Goal: Download file/media

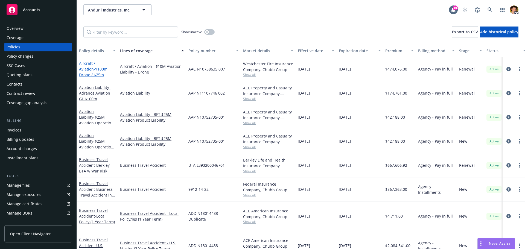
click at [95, 69] on span "- $100m Drone / $25m Owned Aircraft" at bounding box center [93, 74] width 28 height 17
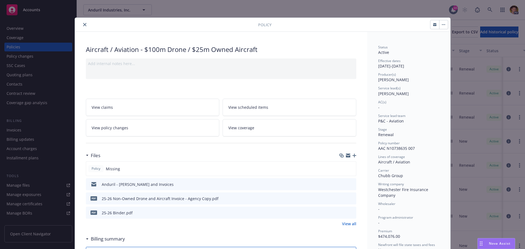
click at [350, 186] on button at bounding box center [351, 185] width 5 height 6
click at [349, 184] on icon "preview file" at bounding box center [351, 184] width 5 height 4
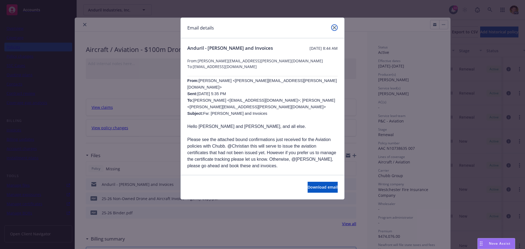
click at [333, 28] on icon "close" at bounding box center [334, 27] width 3 height 3
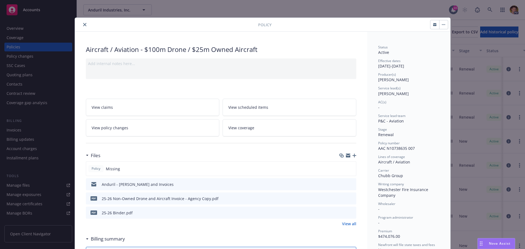
click at [342, 184] on icon "download file" at bounding box center [342, 184] width 4 height 4
